Goal: Complete application form: Complete application form

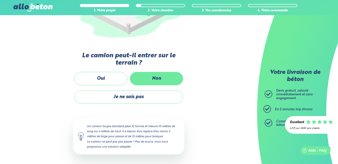
click at [154, 79] on label "Non" at bounding box center [156, 78] width 53 height 13
click at [0, 0] on input "Non" at bounding box center [0, 0] width 0 height 0
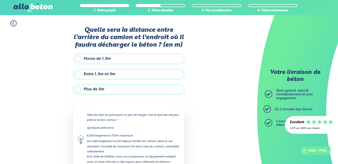
click at [121, 72] on label "Entre 1,5m et 3m" at bounding box center [128, 74] width 111 height 10
click at [0, 0] on input "Entre 1,5m et 3m" at bounding box center [0, 0] width 0 height 0
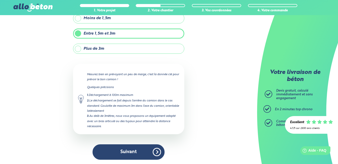
scroll to position [42, 0]
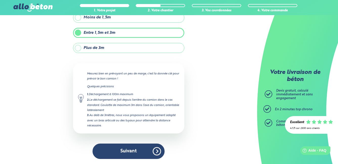
drag, startPoint x: 98, startPoint y: 149, endPoint x: 101, endPoint y: 146, distance: 3.8
click at [100, 148] on button "Suivant" at bounding box center [129, 151] width 72 height 15
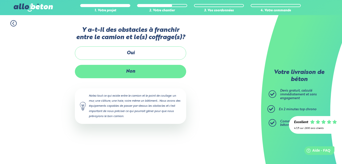
click at [103, 71] on label "Non" at bounding box center [130, 71] width 111 height 13
click at [0, 0] on input "Non" at bounding box center [0, 0] width 0 height 0
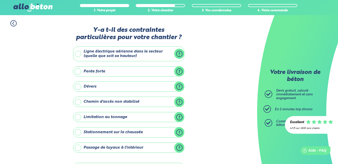
click at [77, 54] on label "Ligne électrique aérienne dans le secteur (quelle que soit sa hauteur)" at bounding box center [128, 54] width 111 height 15
click at [0, 0] on input "Ligne électrique aérienne dans le secteur (quelle que soit sa hauteur)" at bounding box center [0, 0] width 0 height 0
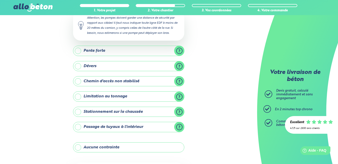
scroll to position [68, 0]
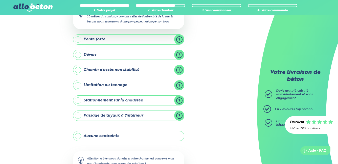
click at [78, 100] on label "Stationnement sur la chaussée" at bounding box center [128, 101] width 111 height 10
click at [0, 0] on input "Stationnement sur la chaussée" at bounding box center [0, 0] width 0 height 0
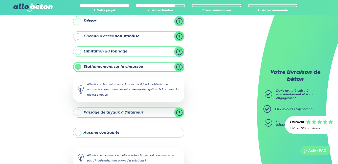
scroll to position [135, 0]
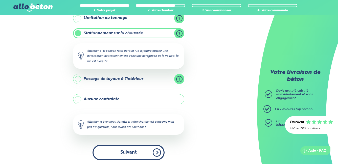
click at [121, 152] on button "Suivant" at bounding box center [129, 152] width 72 height 15
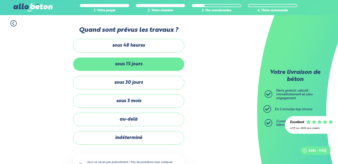
click at [155, 63] on label "sous 15 jours" at bounding box center [128, 64] width 111 height 13
click at [0, 0] on input "sous 15 jours" at bounding box center [0, 0] width 0 height 0
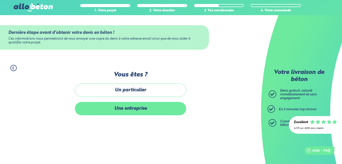
click at [149, 107] on label "Une entreprise" at bounding box center [130, 108] width 111 height 13
click at [0, 0] on input "Une entreprise" at bounding box center [0, 0] width 0 height 0
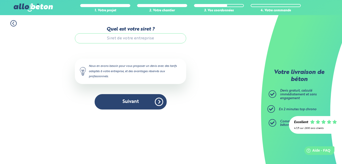
click at [113, 39] on input "Quel est votre siret ?" at bounding box center [130, 38] width 111 height 10
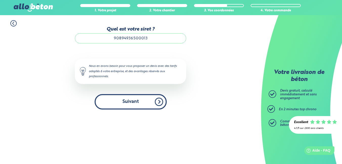
type input "90894936500013"
click at [118, 99] on button "Suivant" at bounding box center [131, 101] width 72 height 15
click at [129, 101] on button "Suivant" at bounding box center [131, 101] width 72 height 15
click at [156, 101] on button "Suivant" at bounding box center [131, 101] width 72 height 15
click at [138, 100] on button "Suivant" at bounding box center [131, 101] width 72 height 15
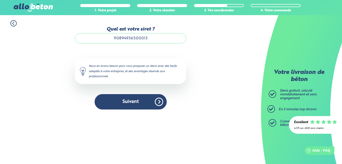
click at [154, 39] on input "90894936500013" at bounding box center [130, 38] width 111 height 10
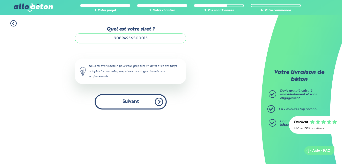
click at [135, 101] on button "Suivant" at bounding box center [131, 101] width 72 height 15
click at [138, 101] on button "Suivant" at bounding box center [131, 101] width 72 height 15
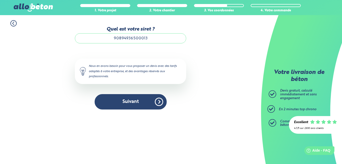
drag, startPoint x: 13, startPoint y: 23, endPoint x: 13, endPoint y: 26, distance: 3.1
click at [13, 23] on icon at bounding box center [14, 23] width 2 height 3
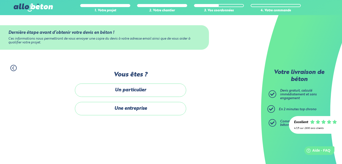
click at [100, 109] on label "Une entreprise" at bounding box center [130, 108] width 111 height 13
click at [0, 0] on input "Une entreprise" at bounding box center [0, 0] width 0 height 0
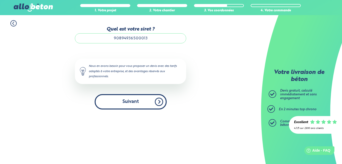
click at [108, 102] on button "Suivant" at bounding box center [131, 101] width 72 height 15
click at [159, 101] on button "Suivant" at bounding box center [131, 101] width 72 height 15
click at [160, 100] on button "Suivant" at bounding box center [131, 101] width 72 height 15
click at [160, 102] on button "Suivant" at bounding box center [131, 101] width 72 height 15
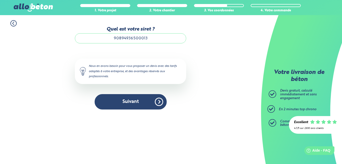
click at [13, 24] on icon at bounding box center [13, 23] width 6 height 6
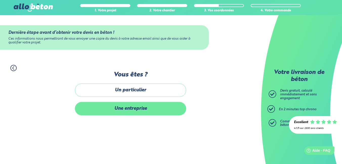
click at [165, 110] on label "Une entreprise" at bounding box center [130, 108] width 111 height 13
click at [0, 0] on input "Une entreprise" at bounding box center [0, 0] width 0 height 0
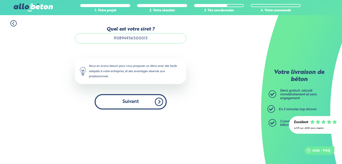
click at [159, 102] on button "Suivant" at bounding box center [131, 101] width 72 height 15
click at [159, 101] on button "Suivant" at bounding box center [131, 101] width 72 height 15
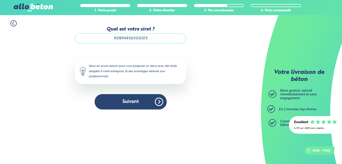
click at [14, 24] on icon at bounding box center [13, 23] width 6 height 6
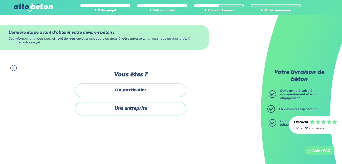
click at [14, 24] on div "Dernière étape avant d’obtenir votre devis en béton ! Ces informations nous per…" at bounding box center [130, 37] width 261 height 45
click at [13, 68] on icon at bounding box center [13, 68] width 6 height 6
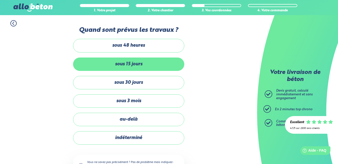
click at [116, 64] on label "sous 15 jours" at bounding box center [128, 64] width 111 height 13
click at [0, 0] on input "sous 15 jours" at bounding box center [0, 0] width 0 height 0
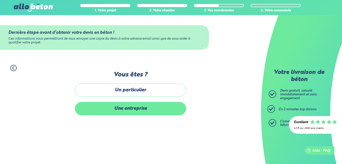
click at [152, 110] on label "Une entreprise" at bounding box center [130, 108] width 111 height 13
click at [0, 0] on input "Une entreprise" at bounding box center [0, 0] width 0 height 0
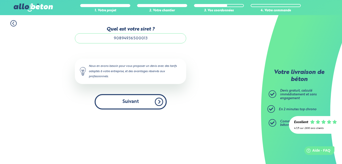
click at [160, 102] on button "Suivant" at bounding box center [131, 101] width 72 height 15
click at [158, 101] on button "Suivant" at bounding box center [131, 101] width 72 height 15
click at [147, 102] on button "Suivant" at bounding box center [131, 101] width 72 height 15
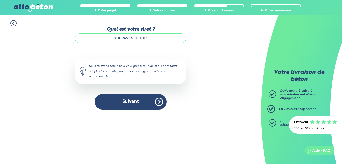
click at [14, 25] on icon at bounding box center [14, 23] width 2 height 3
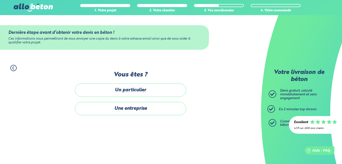
click at [13, 25] on div "Dernière étape avant d’obtenir votre devis en béton ! Ces informations nous per…" at bounding box center [130, 37] width 261 height 45
